Goal: Task Accomplishment & Management: Use online tool/utility

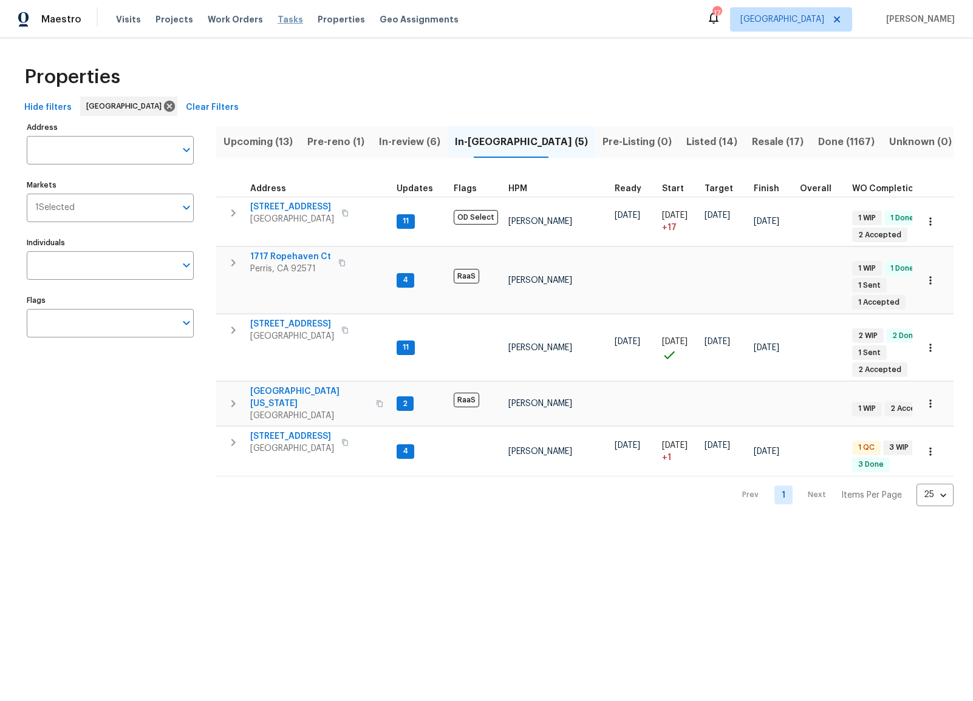
click at [277, 22] on span "Tasks" at bounding box center [289, 19] width 25 height 8
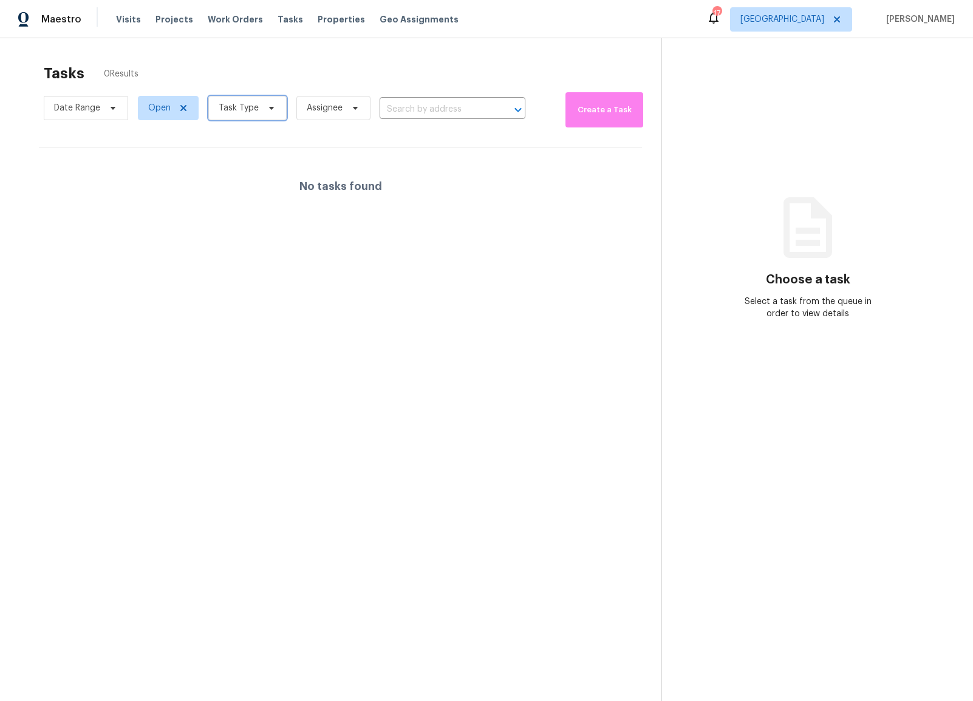
click at [263, 107] on span at bounding box center [269, 108] width 13 height 10
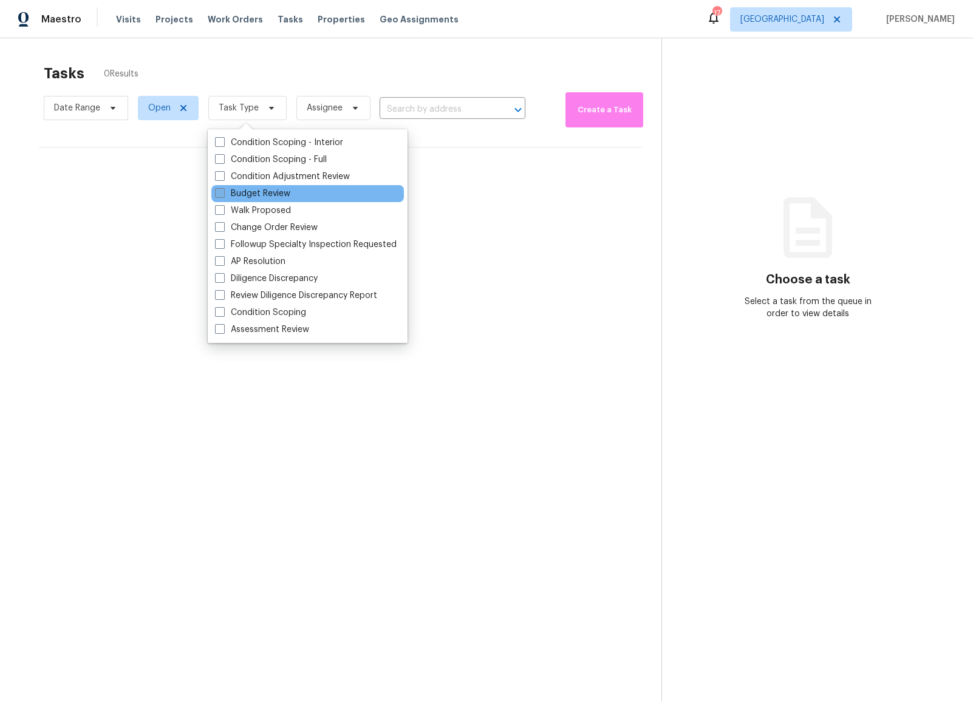
click at [220, 192] on span at bounding box center [220, 193] width 10 height 10
click at [220, 192] on input "Budget Review" at bounding box center [219, 192] width 8 height 8
checkbox input "true"
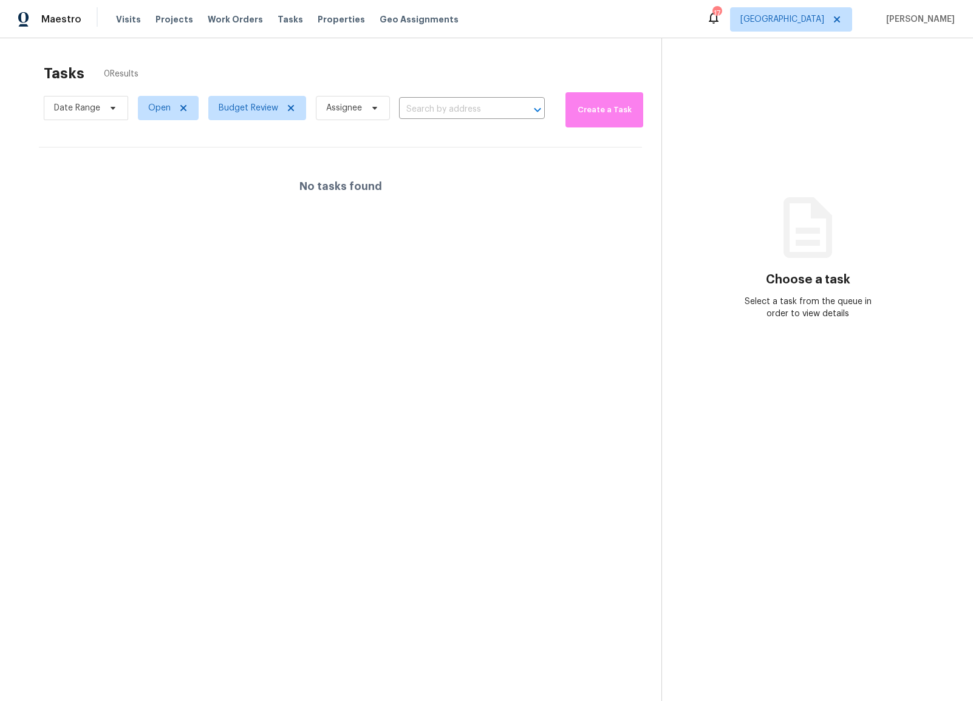
click at [228, 65] on div "Tasks 0 Results" at bounding box center [352, 74] width 617 height 32
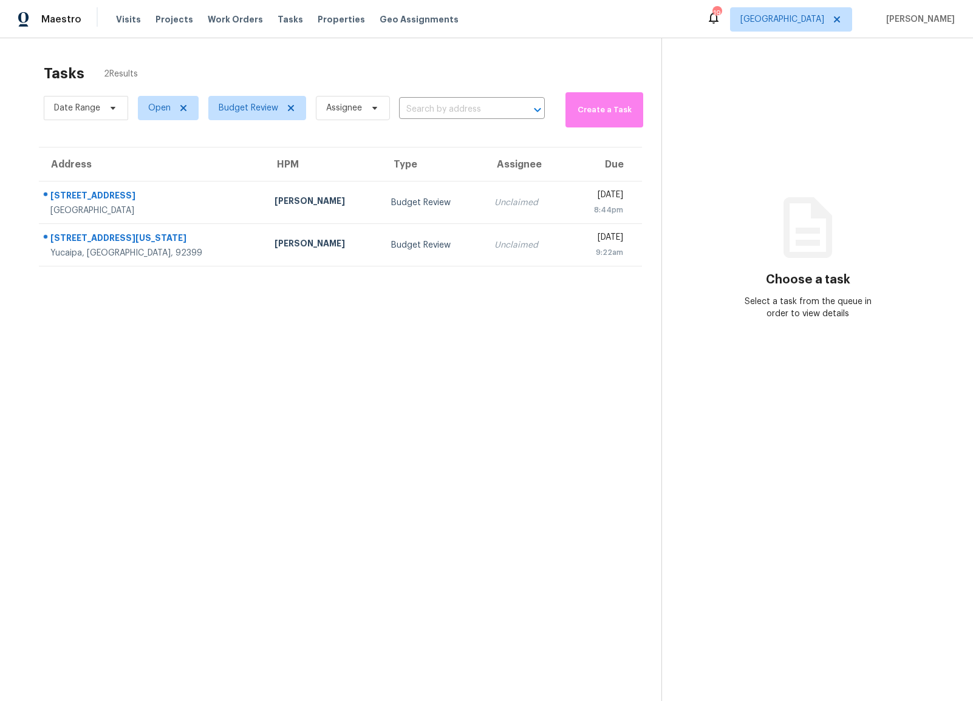
click at [293, 68] on div "Tasks 2 Results" at bounding box center [352, 74] width 617 height 32
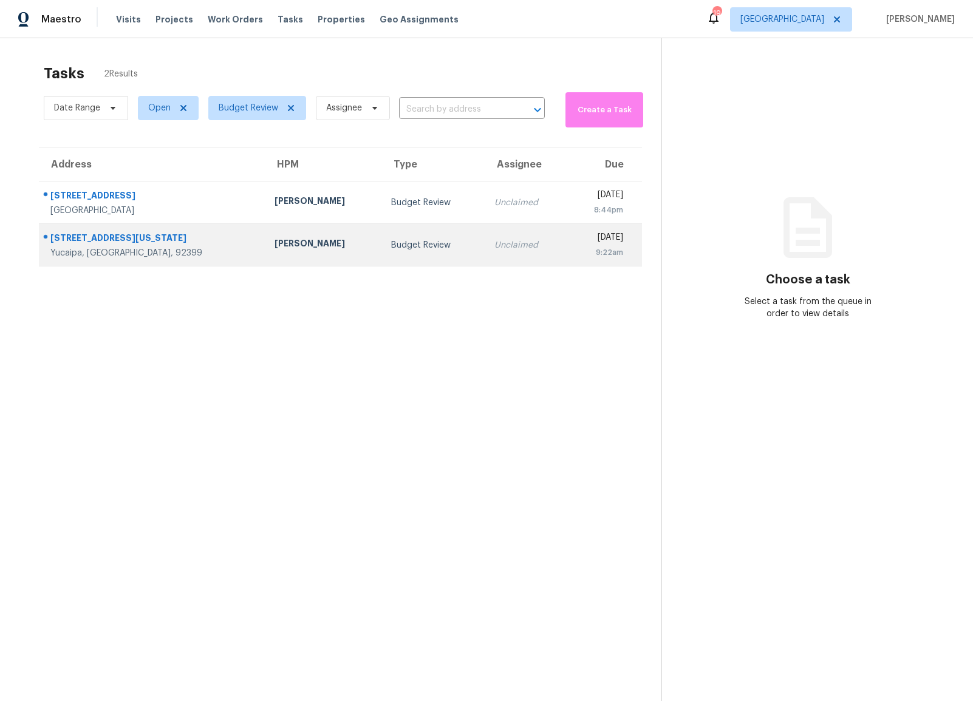
click at [274, 246] on div "[PERSON_NAME]" at bounding box center [323, 244] width 98 height 15
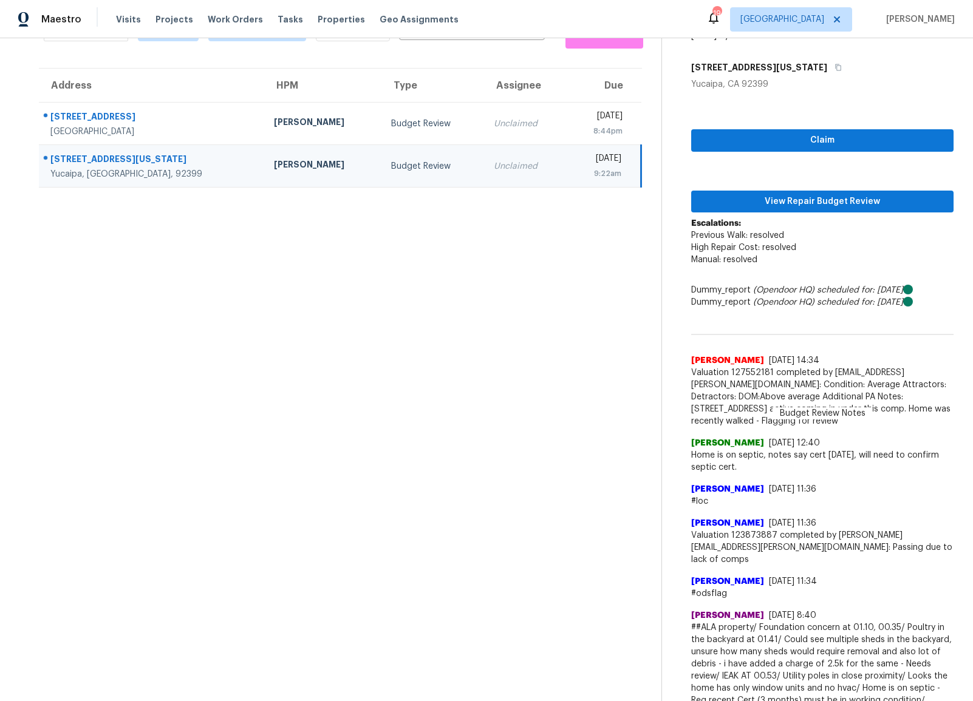
scroll to position [103, 0]
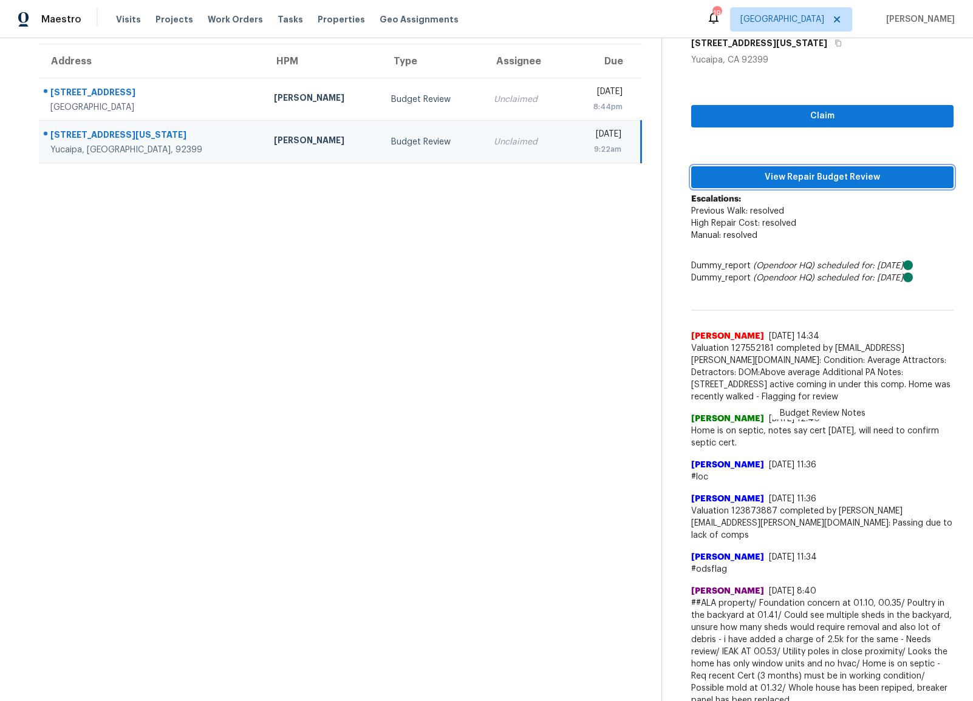
click at [820, 181] on span "View Repair Budget Review" at bounding box center [822, 177] width 243 height 15
